Goal: Task Accomplishment & Management: Manage account settings

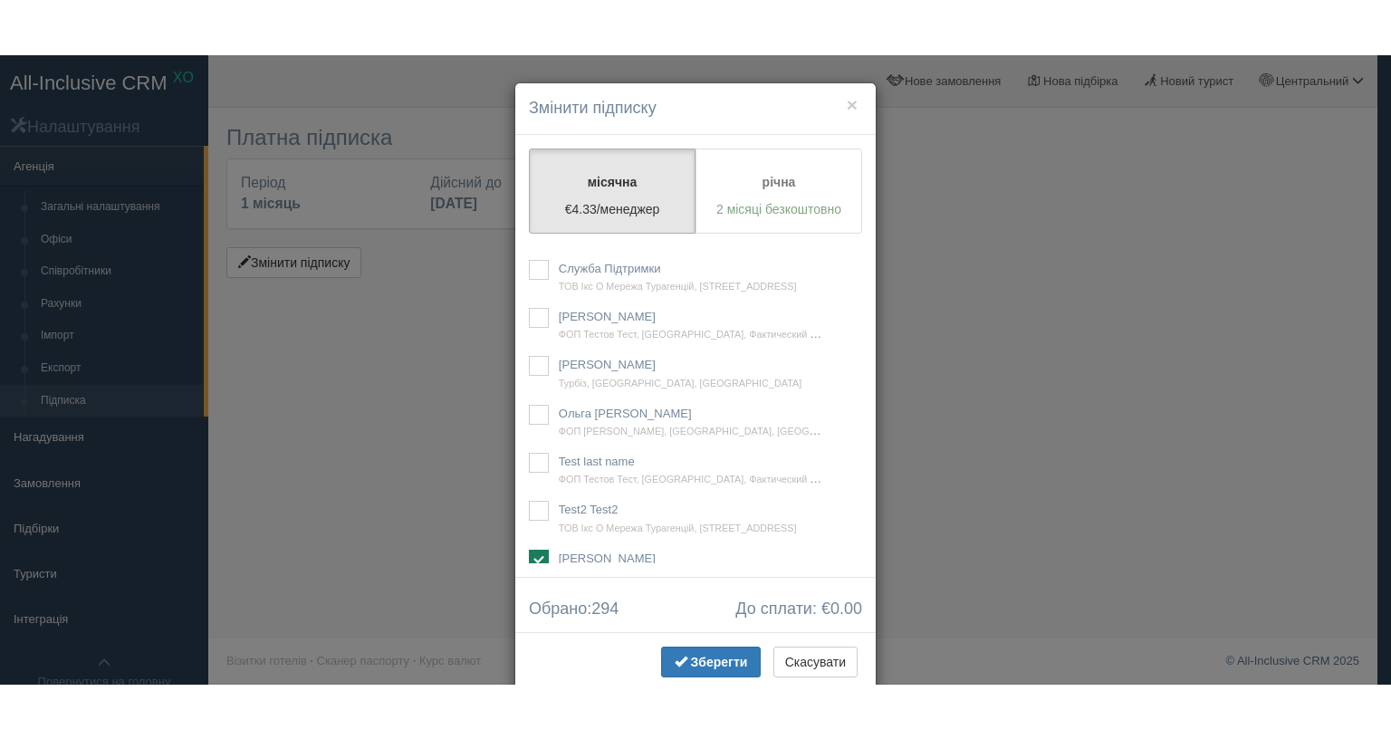
scroll to position [24578, 0]
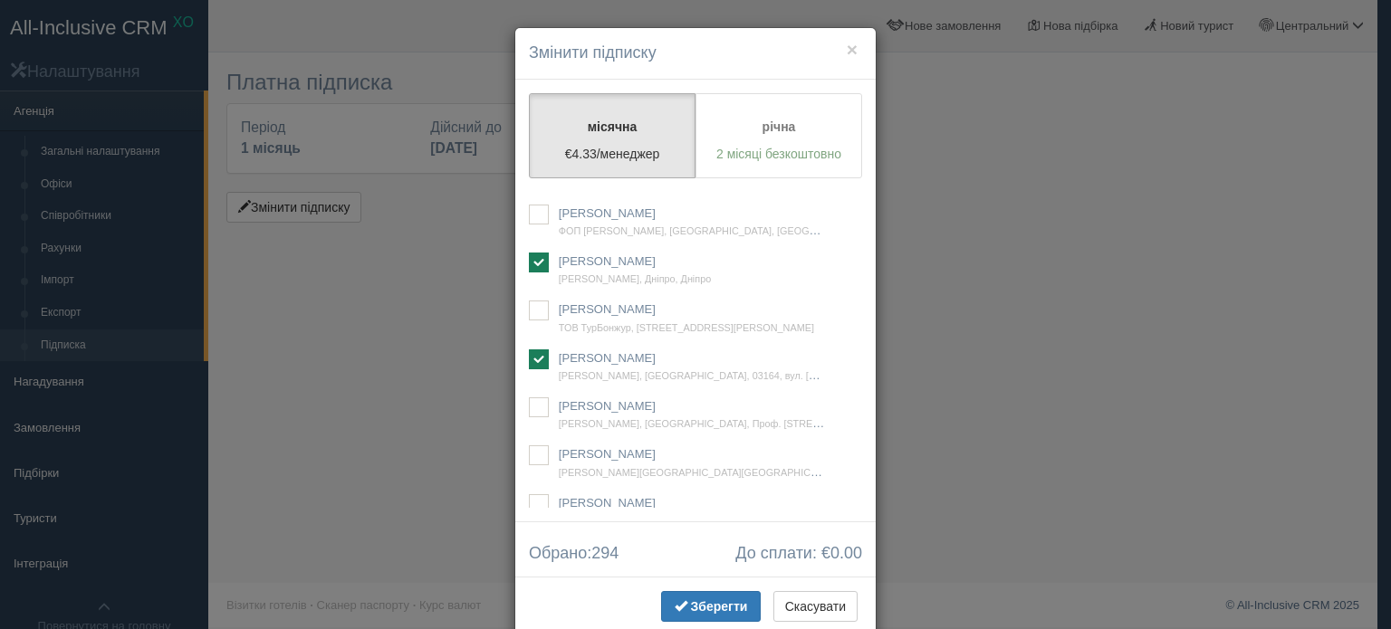
click at [530, 177] on ins at bounding box center [539, 167] width 20 height 20
checkbox input "true"
click at [709, 606] on span "Зберегти" at bounding box center [719, 606] width 57 height 14
